Goal: Task Accomplishment & Management: Use online tool/utility

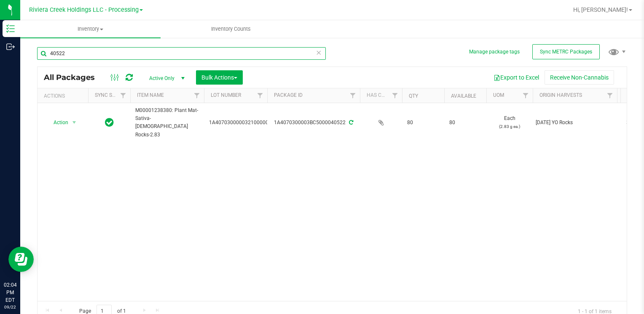
click at [86, 53] on input "40522" at bounding box center [181, 53] width 289 height 13
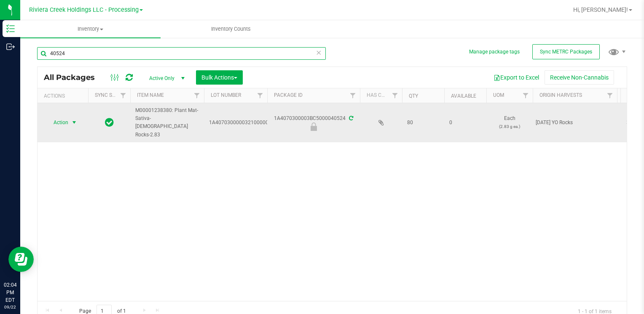
type input "40524"
click at [65, 117] on span "Action" at bounding box center [57, 123] width 23 height 12
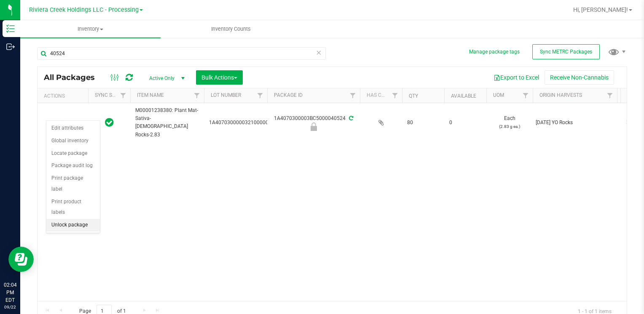
click at [85, 219] on li "Unlock package" at bounding box center [72, 225] width 53 height 13
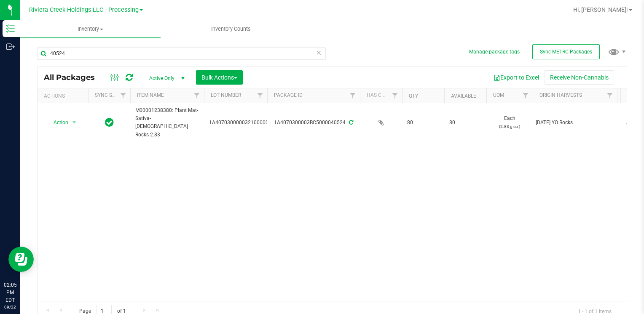
click at [552, 60] on div "40524 All Packages Active Only Active Only Lab Samples Locked All External Inte…" at bounding box center [332, 180] width 590 height 283
click at [552, 55] on button "Sync METRC Packages" at bounding box center [565, 51] width 67 height 15
